Goal: Information Seeking & Learning: Learn about a topic

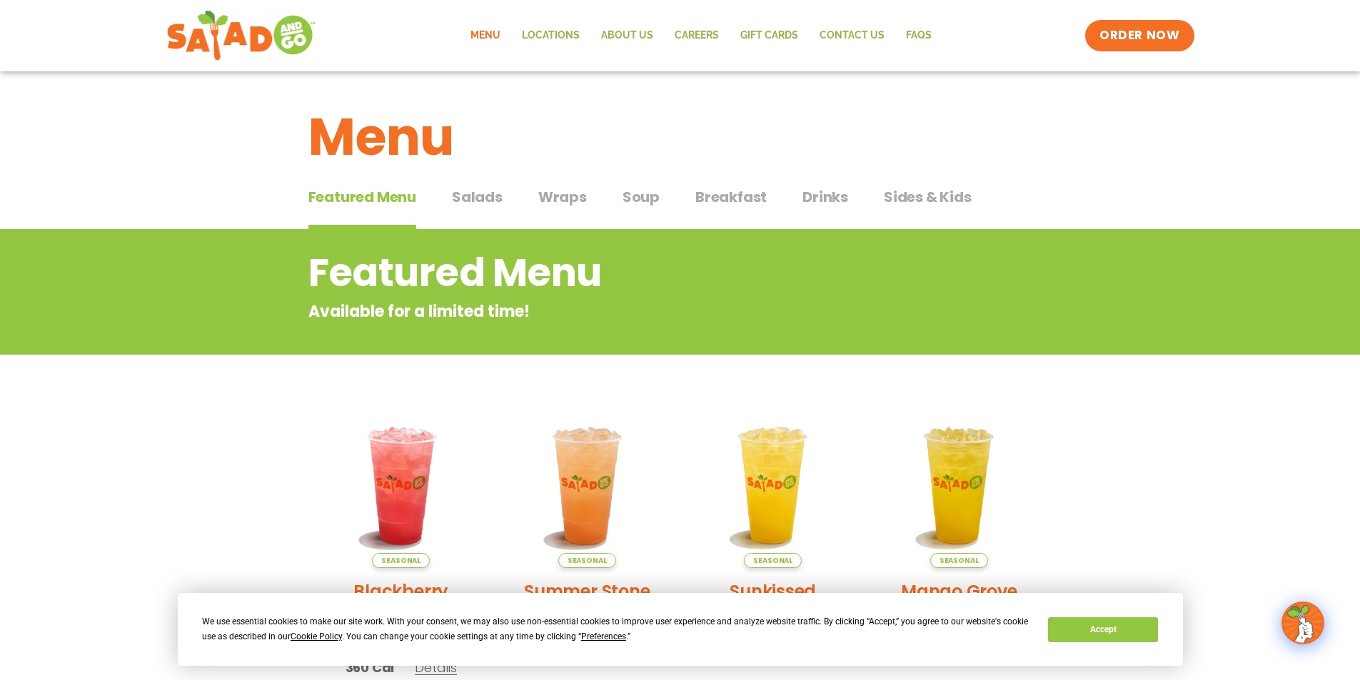
click at [477, 201] on span "Salads" at bounding box center [477, 196] width 51 height 21
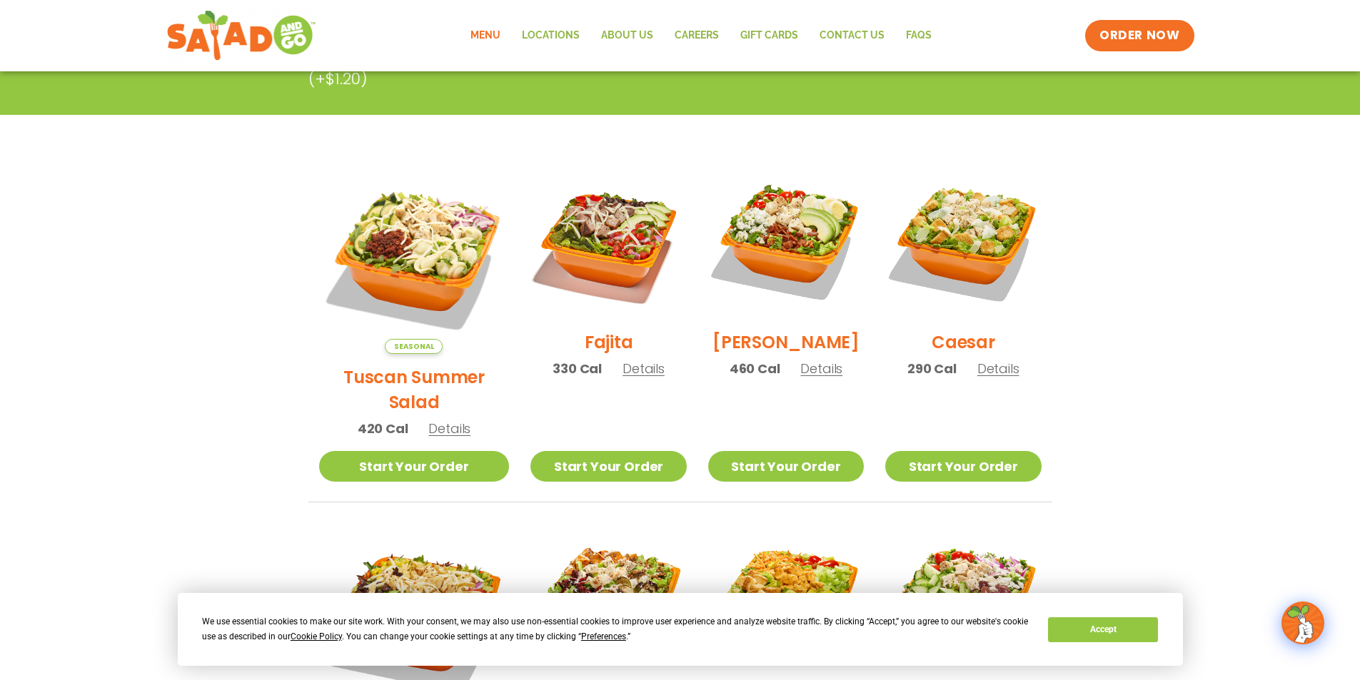
scroll to position [286, 0]
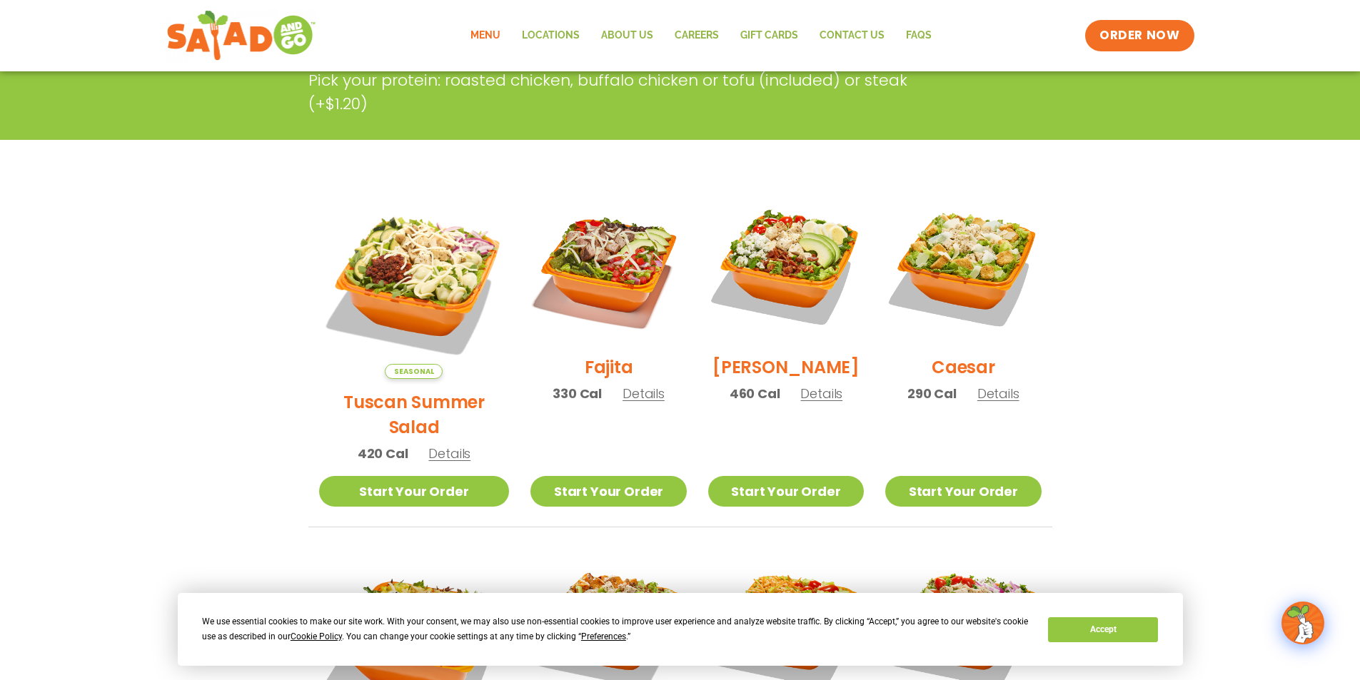
click at [997, 403] on span "Details" at bounding box center [998, 394] width 42 height 18
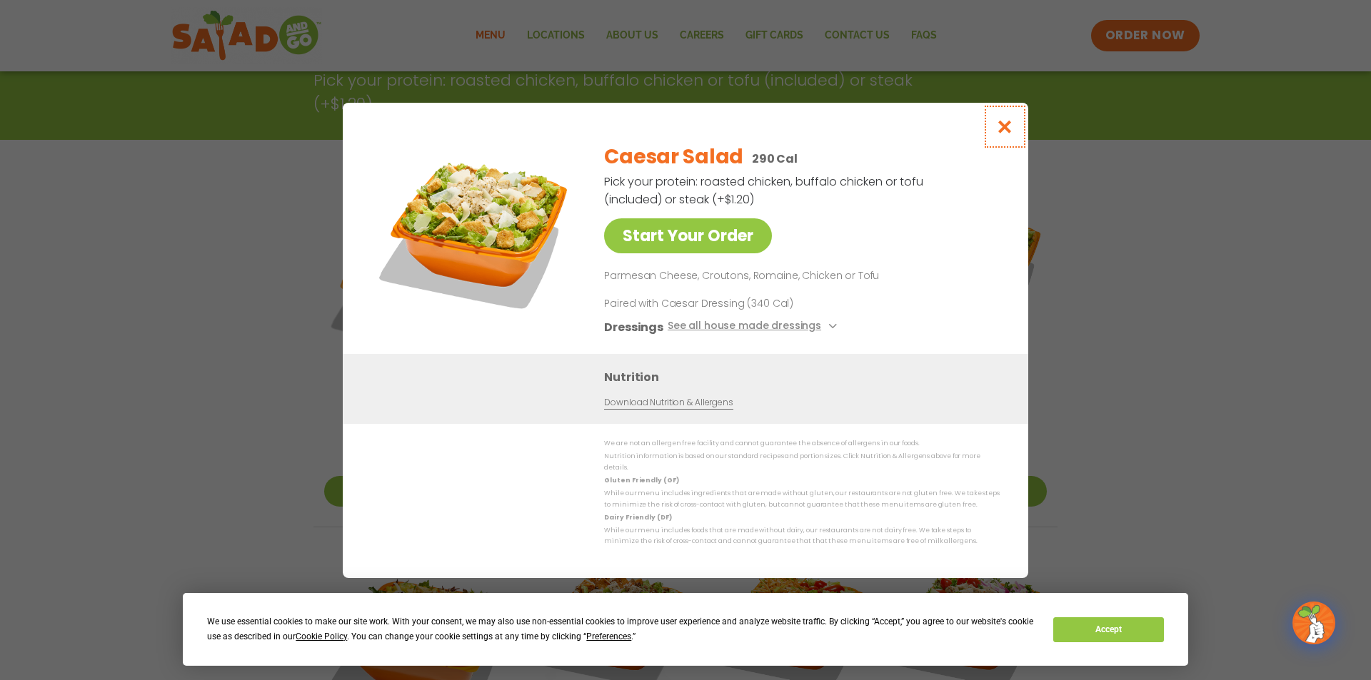
click at [1001, 133] on icon "Close modal" at bounding box center [1005, 126] width 18 height 15
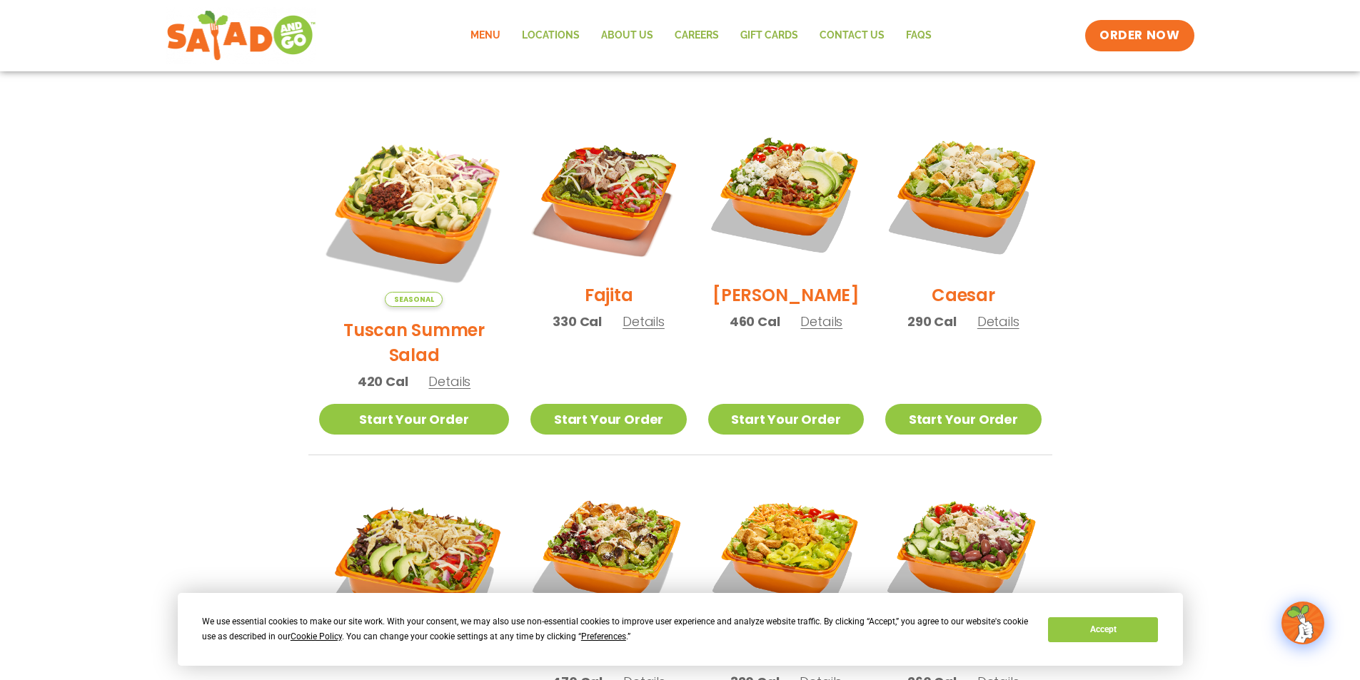
scroll to position [357, 0]
click at [815, 331] on span "Details" at bounding box center [821, 322] width 42 height 18
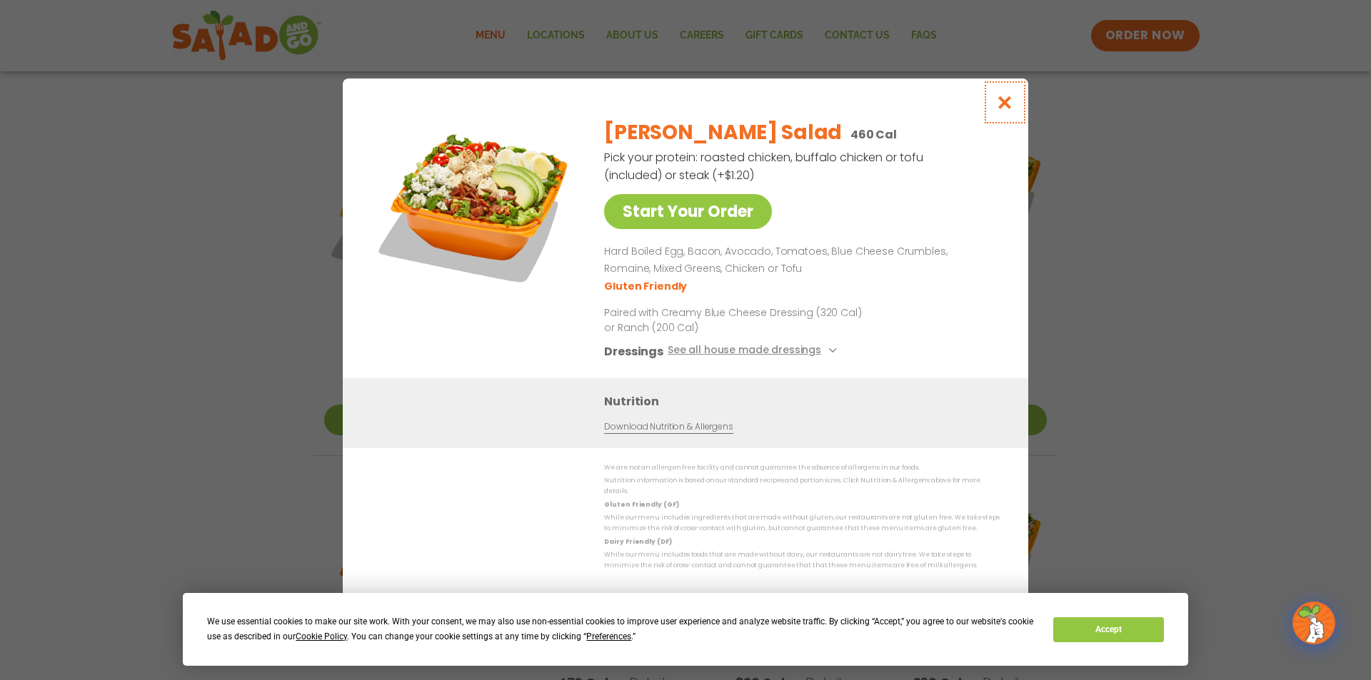
click at [1004, 104] on icon "Close modal" at bounding box center [1005, 102] width 18 height 15
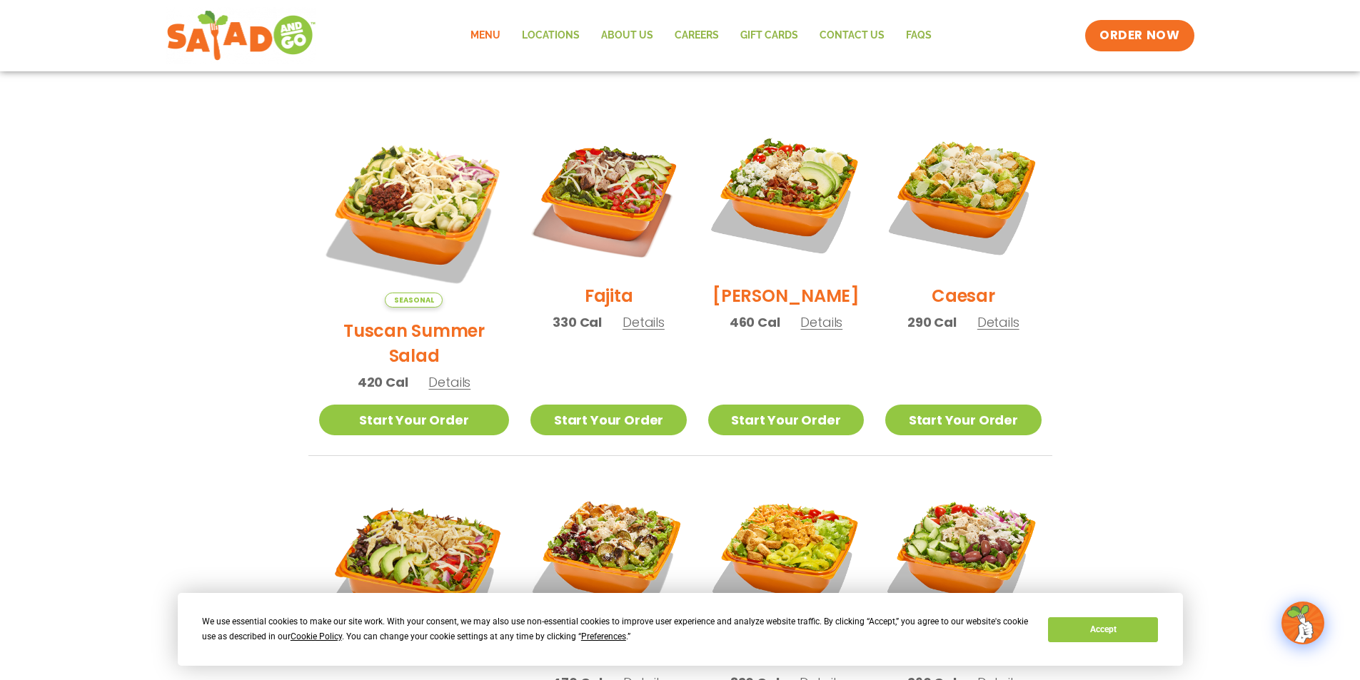
click at [800, 328] on span "Details" at bounding box center [821, 322] width 42 height 18
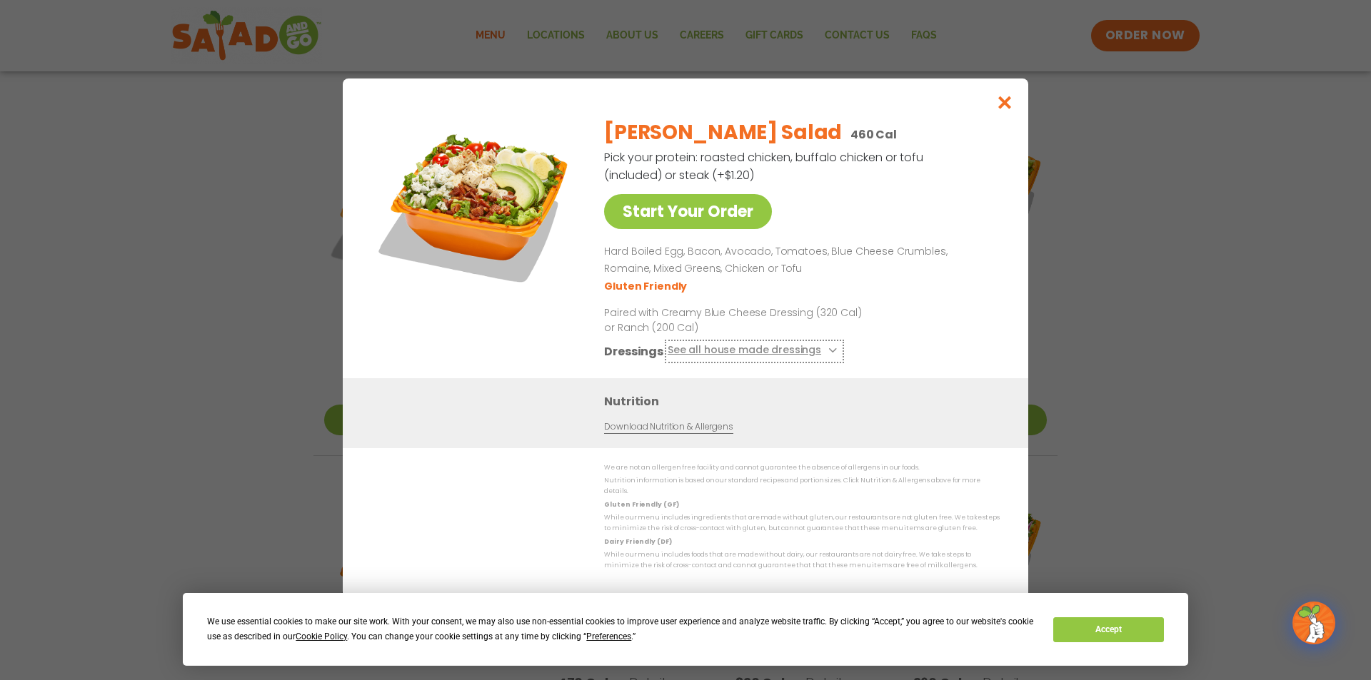
click at [696, 357] on button "See all house made dressings" at bounding box center [755, 351] width 174 height 18
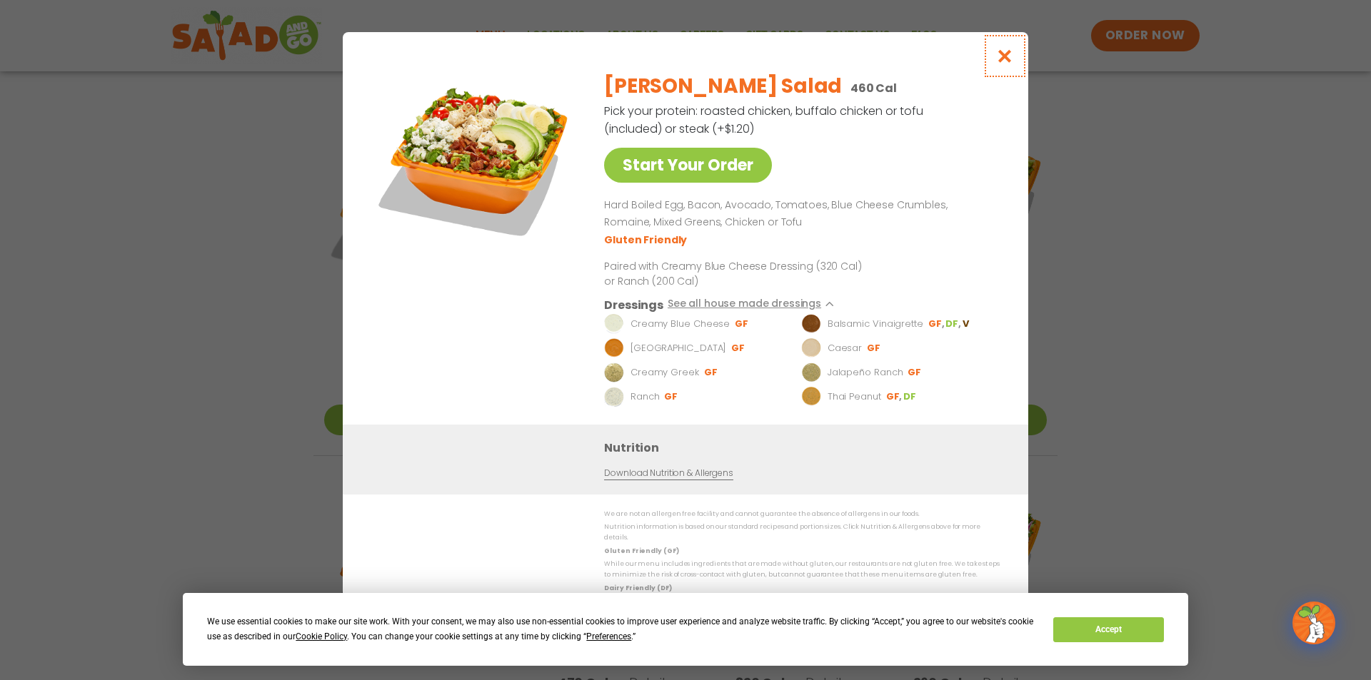
click at [1009, 61] on icon "Close modal" at bounding box center [1005, 56] width 18 height 15
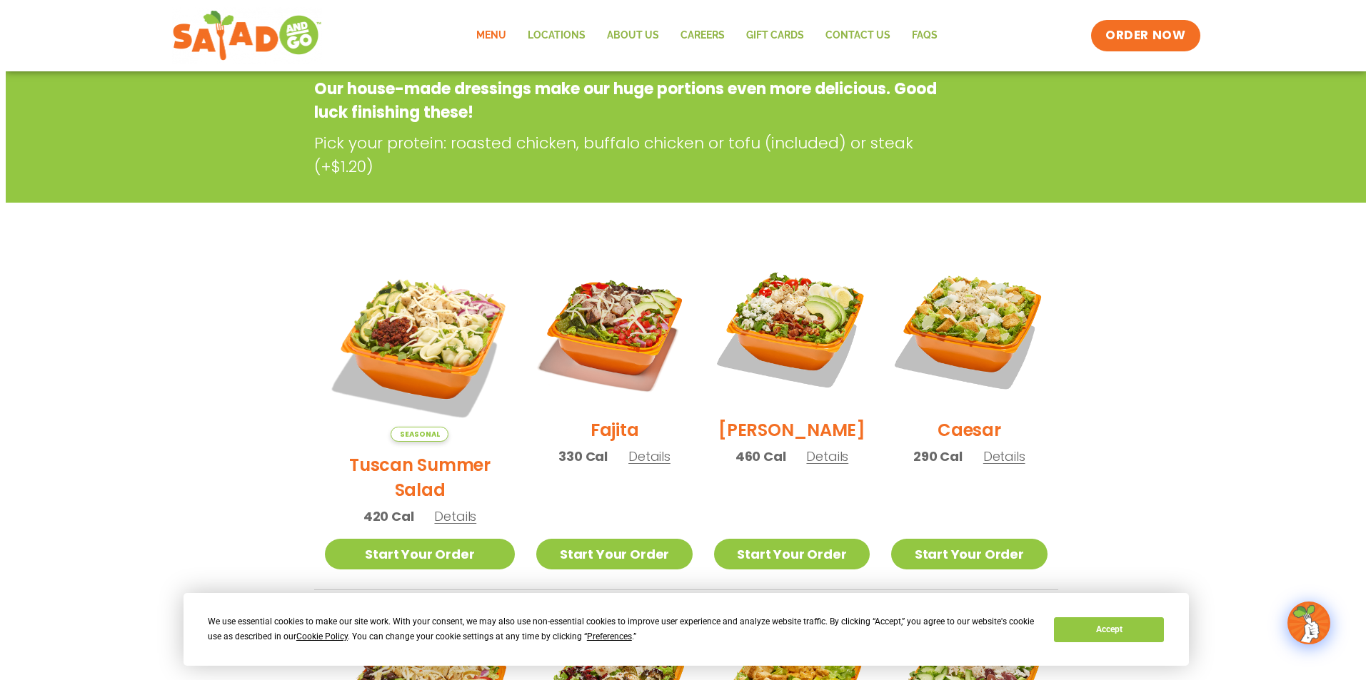
scroll to position [214, 0]
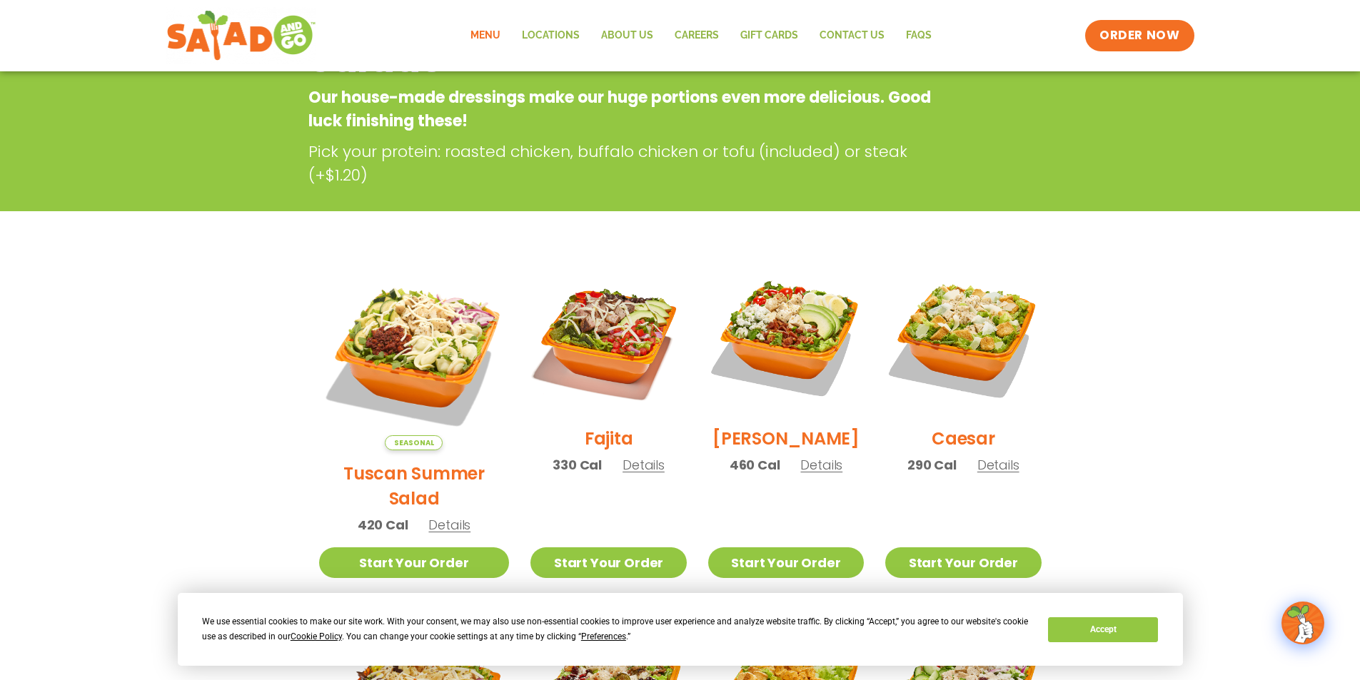
click at [431, 516] on span "Details" at bounding box center [449, 525] width 42 height 18
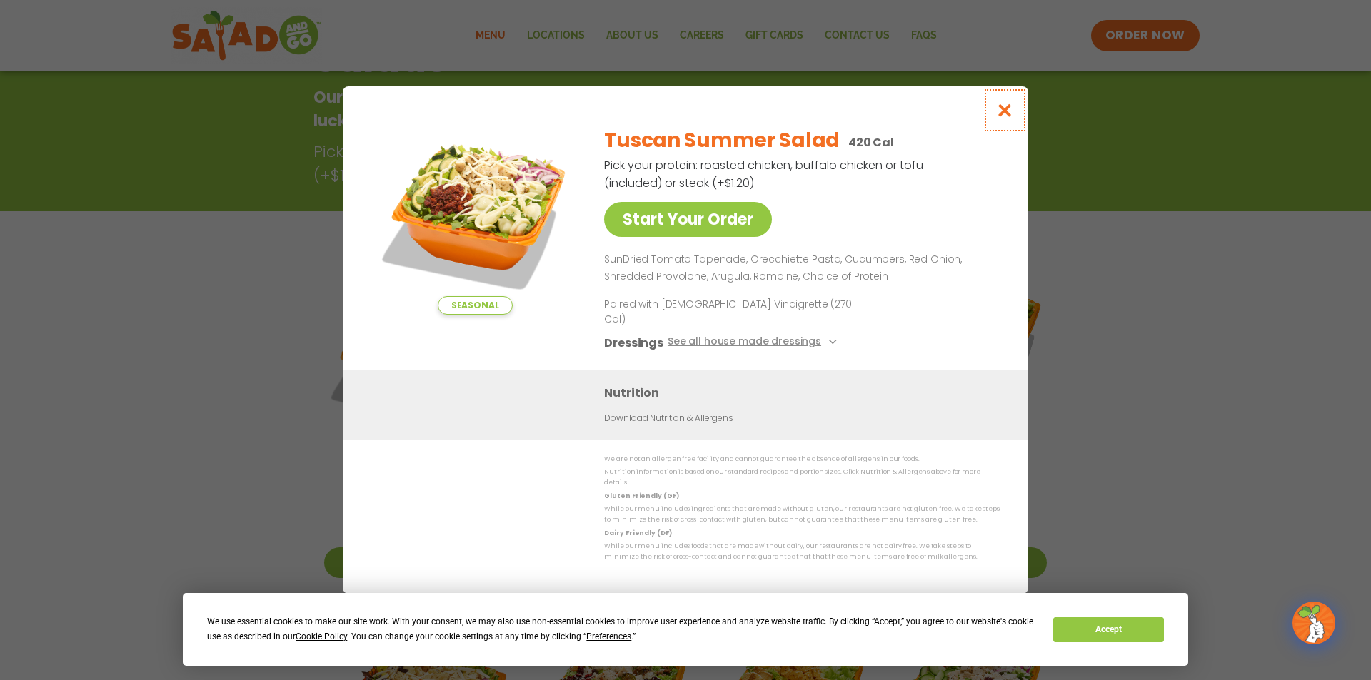
click at [1010, 118] on icon "Close modal" at bounding box center [1005, 110] width 18 height 15
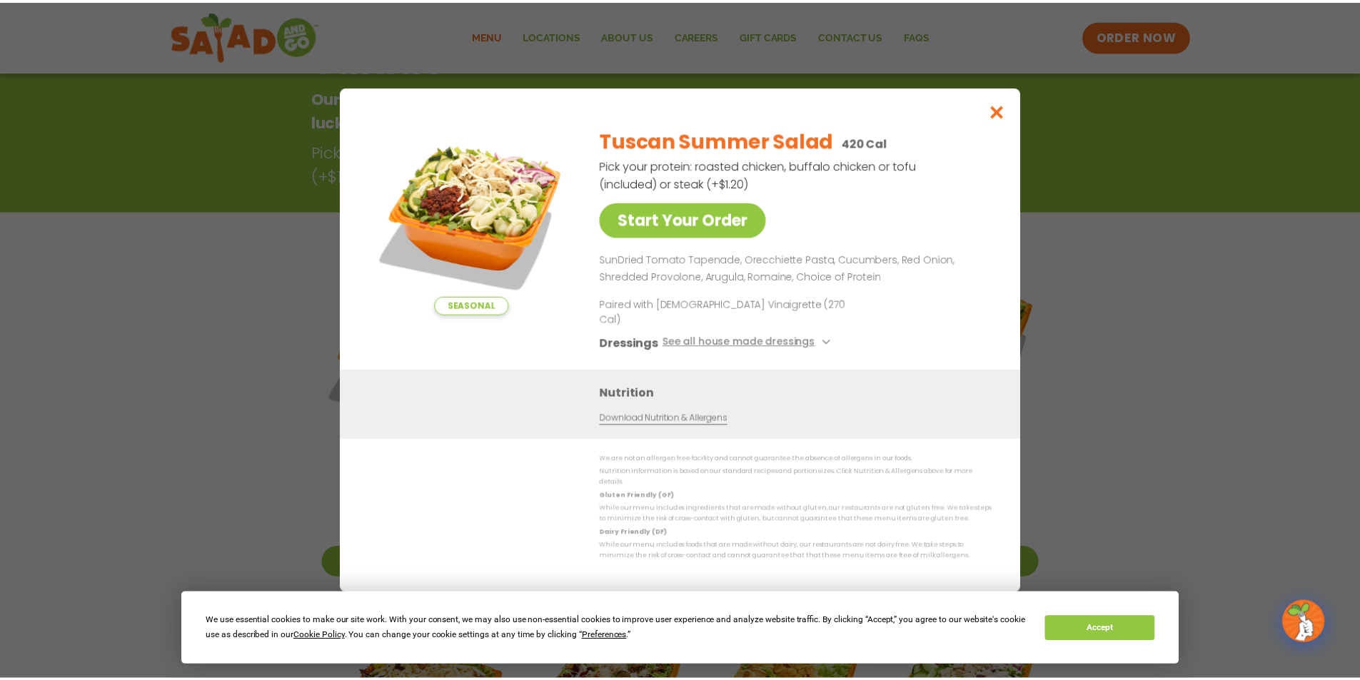
scroll to position [229, 0]
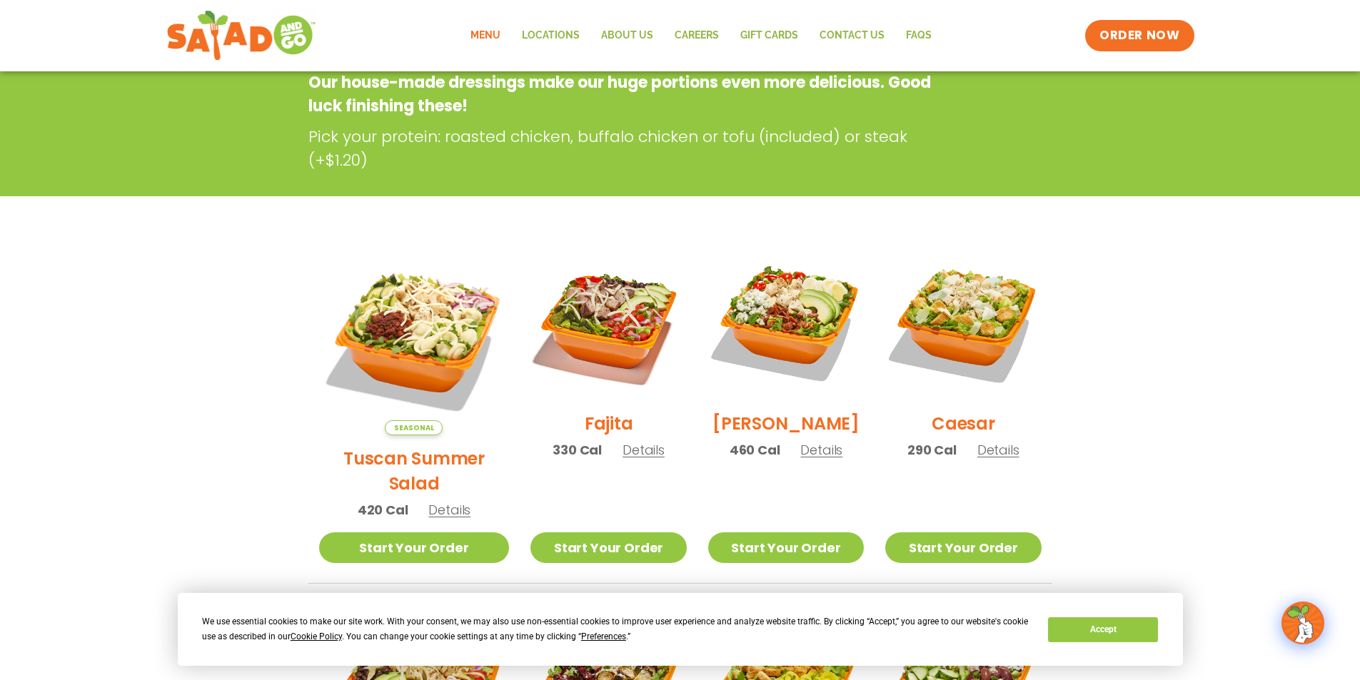
click at [987, 459] on span "Details" at bounding box center [998, 450] width 42 height 18
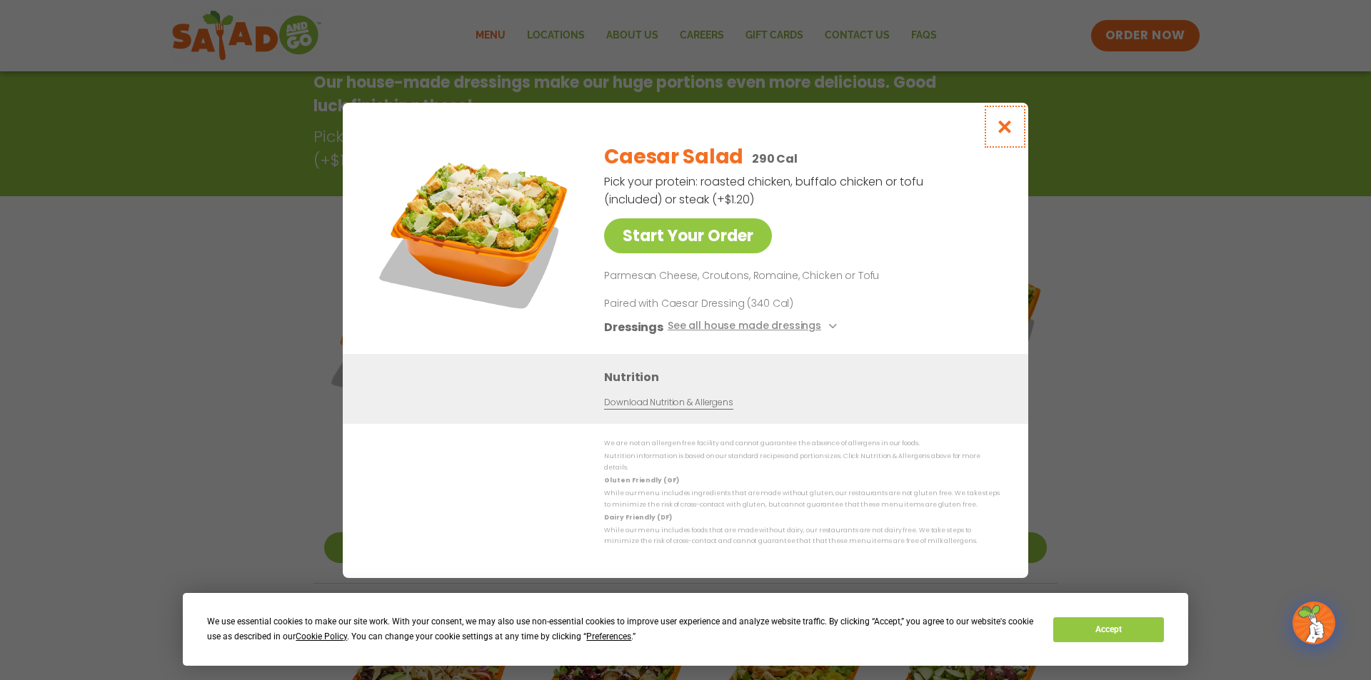
click at [1003, 134] on icon "Close modal" at bounding box center [1005, 126] width 18 height 15
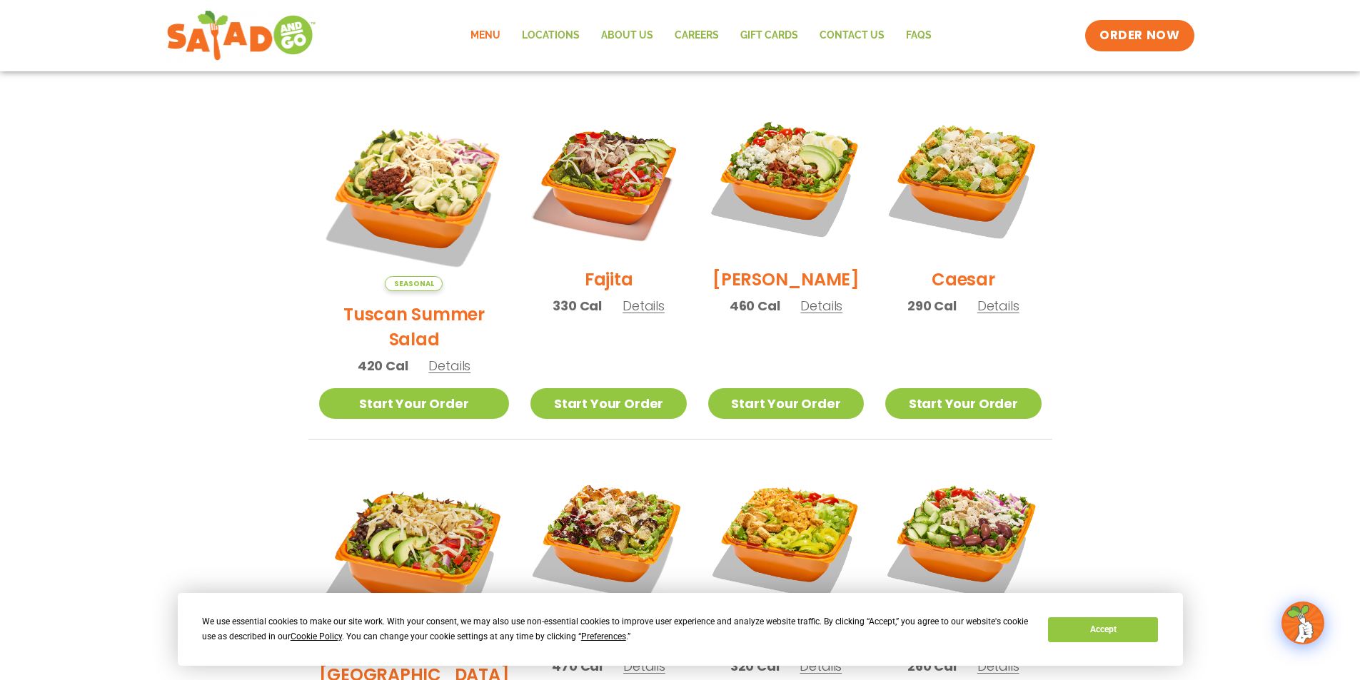
scroll to position [586, 0]
